Goal: Check status: Check status

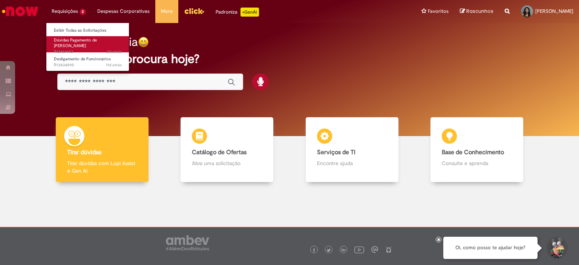
click at [66, 49] on span "3d atrás 3 dias atrás R13461443" at bounding box center [88, 52] width 68 height 6
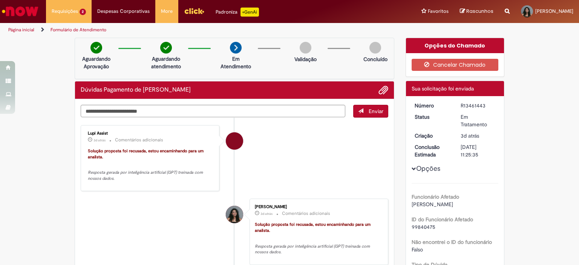
scroll to position [75, 0]
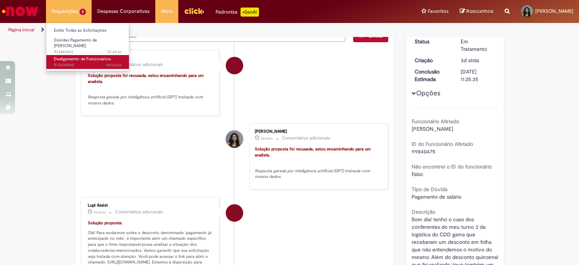
click at [66, 62] on span "11d atrás 11 dias atrás R13434890" at bounding box center [88, 65] width 68 height 6
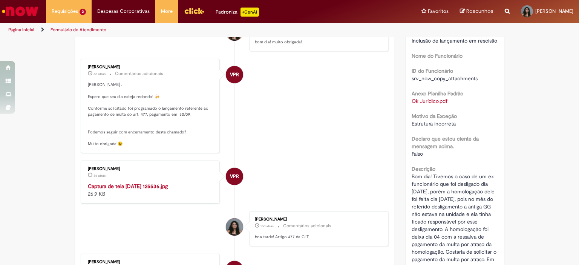
scroll to position [43, 0]
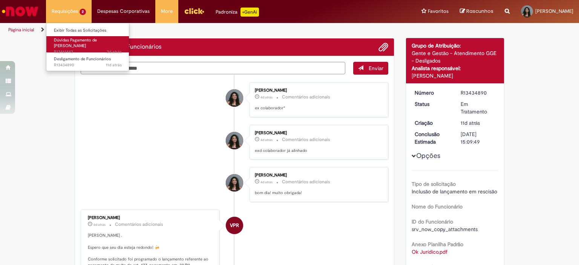
click at [82, 49] on span "3d atrás 3 dias atrás R13461443" at bounding box center [88, 52] width 68 height 6
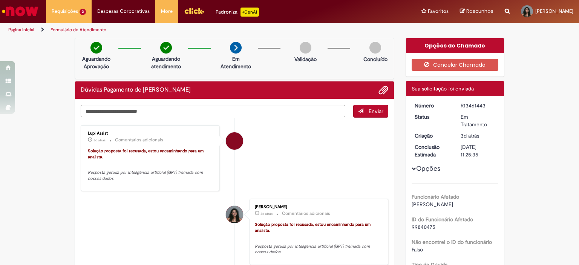
scroll to position [151, 0]
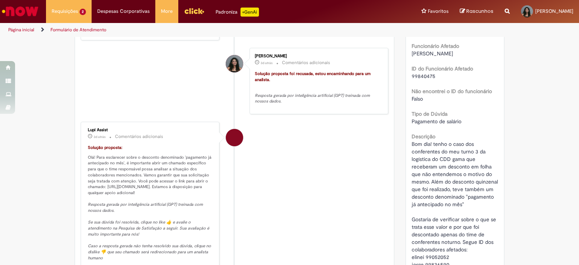
click at [31, 6] on img "Ir para a Homepage" at bounding box center [20, 11] width 39 height 15
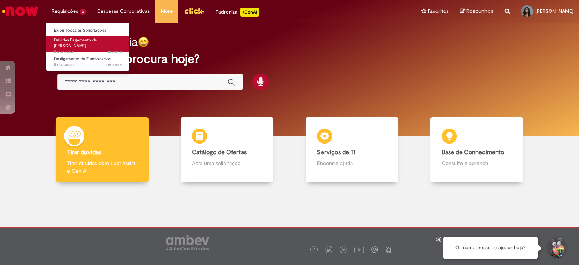
click at [67, 38] on span "Dúvidas Pagamento de [PERSON_NAME]" at bounding box center [75, 43] width 43 height 12
